Goal: Task Accomplishment & Management: Use online tool/utility

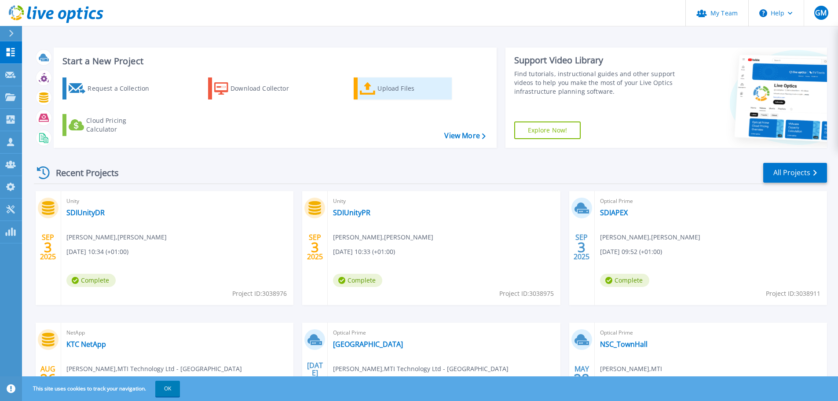
click at [391, 88] on div "Upload Files" at bounding box center [412, 89] width 70 height 18
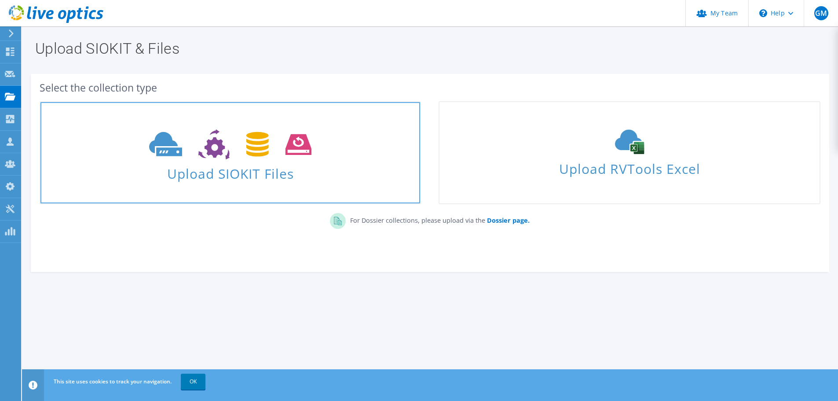
click at [181, 170] on span "Upload SIOKIT Files" at bounding box center [230, 170] width 380 height 19
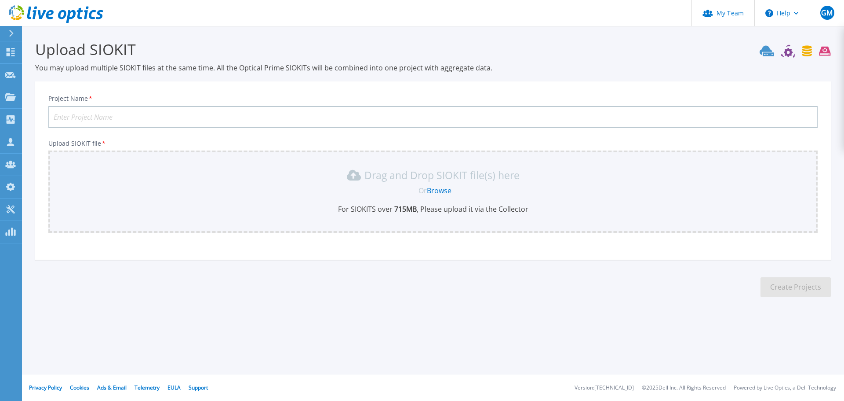
click at [461, 117] on input "Project Name *" at bounding box center [433, 117] width 770 height 22
type input "NetAppNew-KTC"
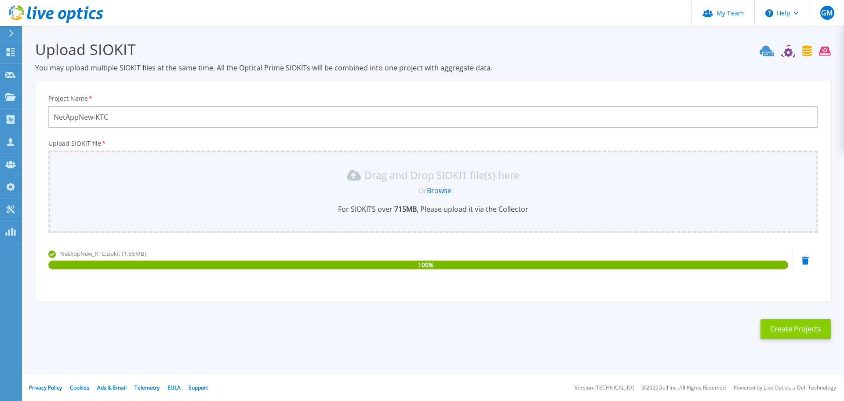
click at [795, 335] on button "Create Projects" at bounding box center [796, 329] width 70 height 20
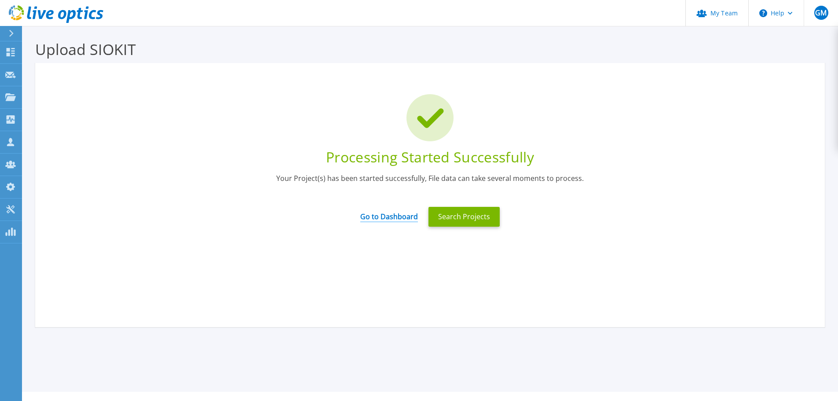
click at [403, 215] on link "Go to Dashboard" at bounding box center [389, 213] width 58 height 17
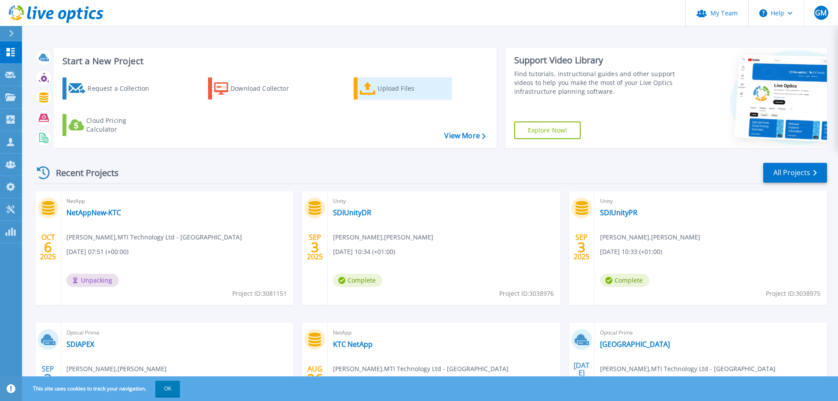
click at [372, 87] on icon at bounding box center [368, 88] width 16 height 13
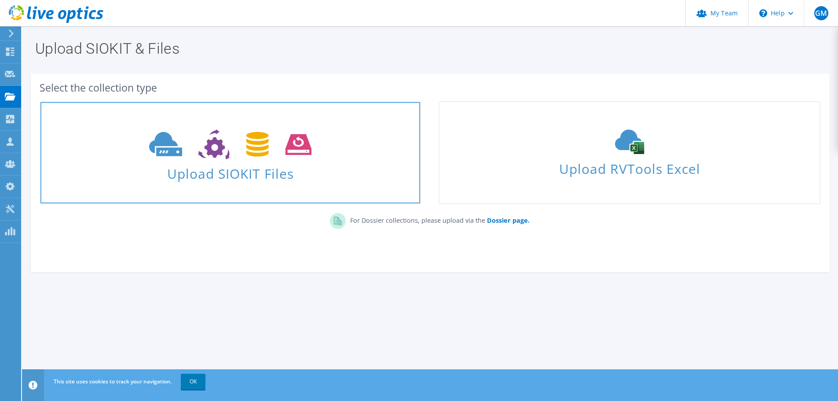
click at [314, 179] on span "Upload SIOKIT Files" at bounding box center [230, 170] width 380 height 19
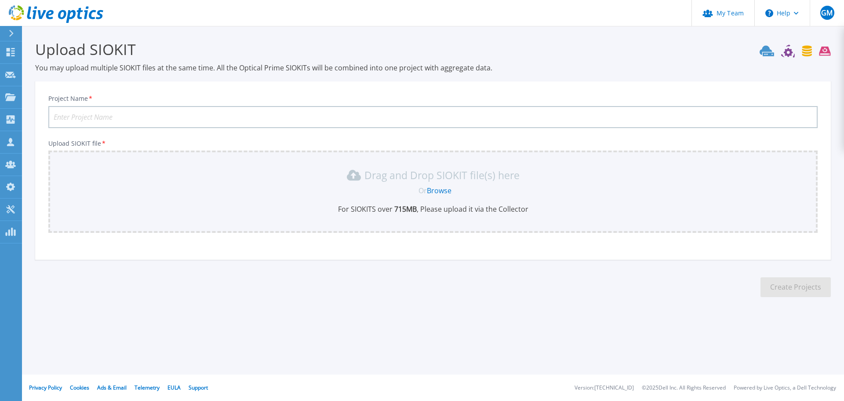
click at [185, 116] on input "Project Name *" at bounding box center [433, 117] width 770 height 22
type input "NetAppNew-CTC"
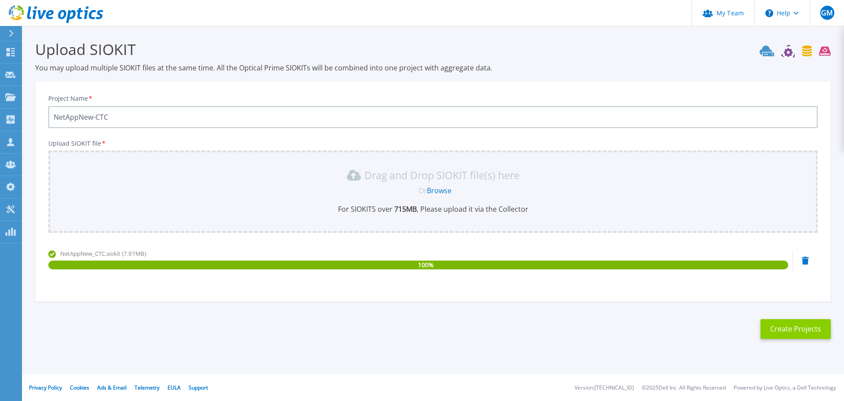
click at [795, 334] on button "Create Projects" at bounding box center [796, 329] width 70 height 20
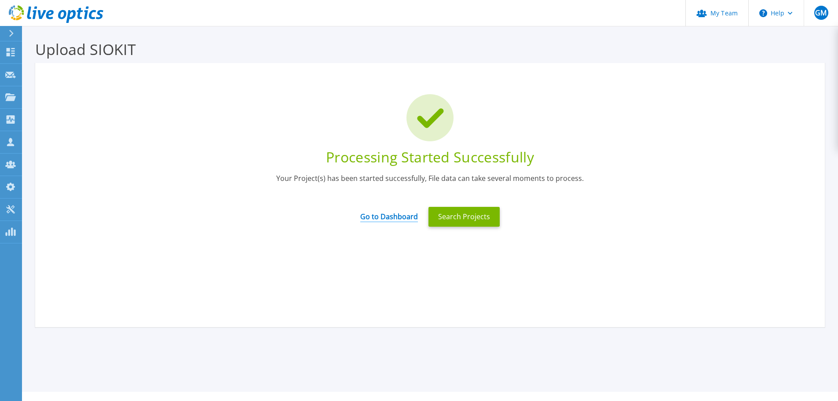
click at [377, 219] on link "Go to Dashboard" at bounding box center [389, 213] width 58 height 17
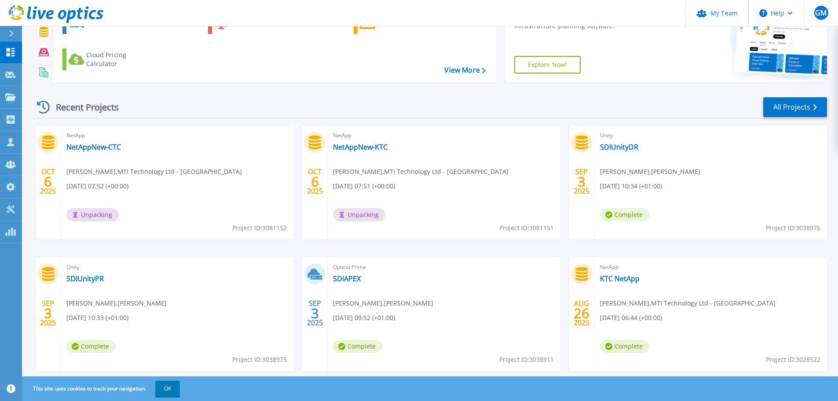
scroll to position [87, 0]
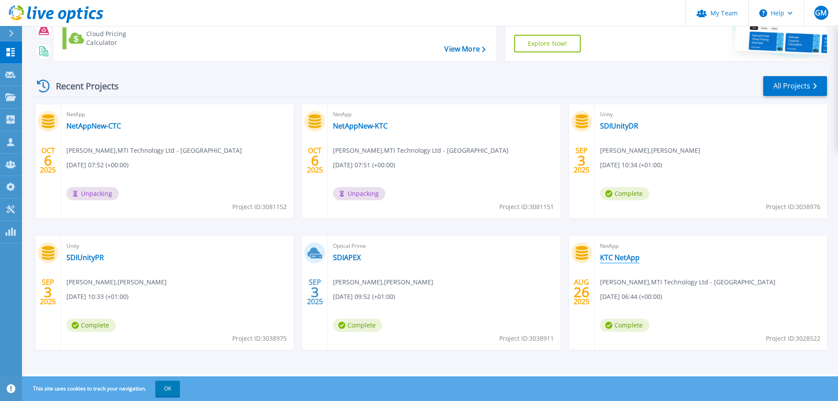
click at [629, 256] on link "KTC NetApp" at bounding box center [620, 257] width 40 height 9
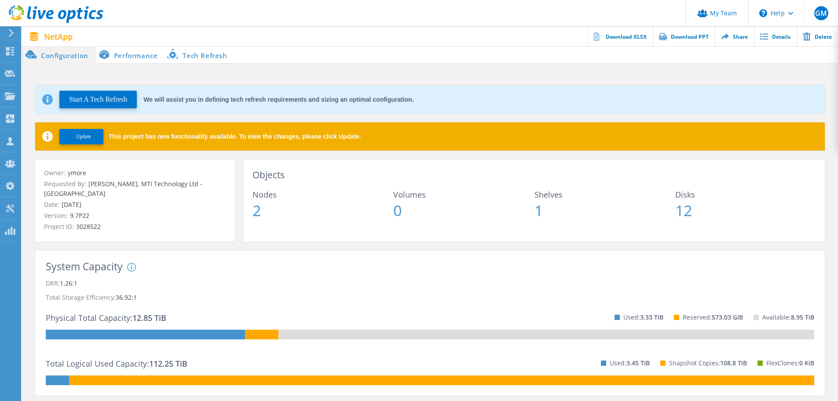
click at [94, 132] on button "Update" at bounding box center [81, 136] width 44 height 15
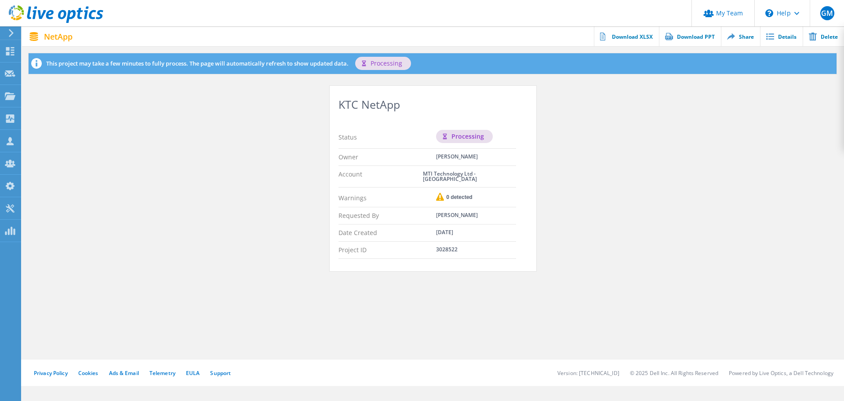
click at [8, 29] on icon at bounding box center [11, 33] width 7 height 8
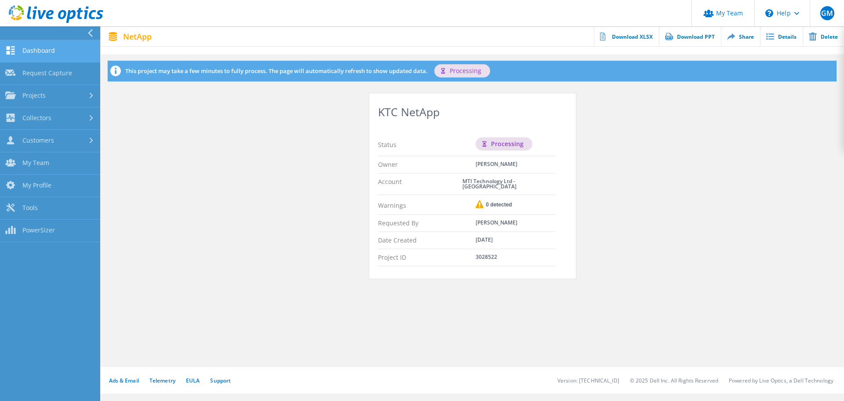
click at [49, 50] on link "Dashboard" at bounding box center [50, 51] width 100 height 22
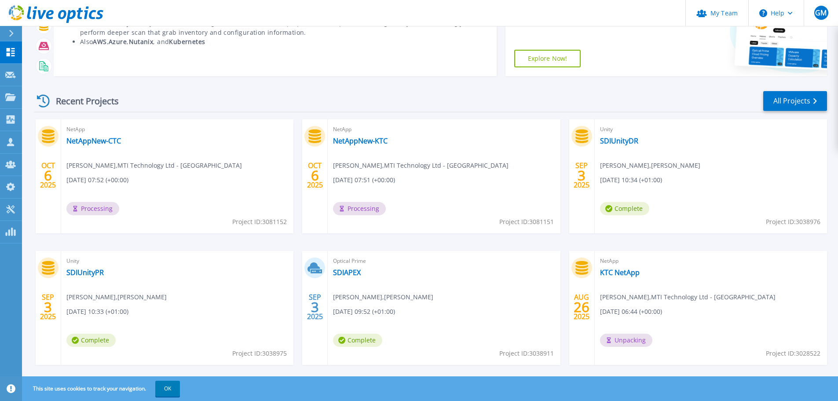
scroll to position [87, 0]
